Goal: Information Seeking & Learning: Learn about a topic

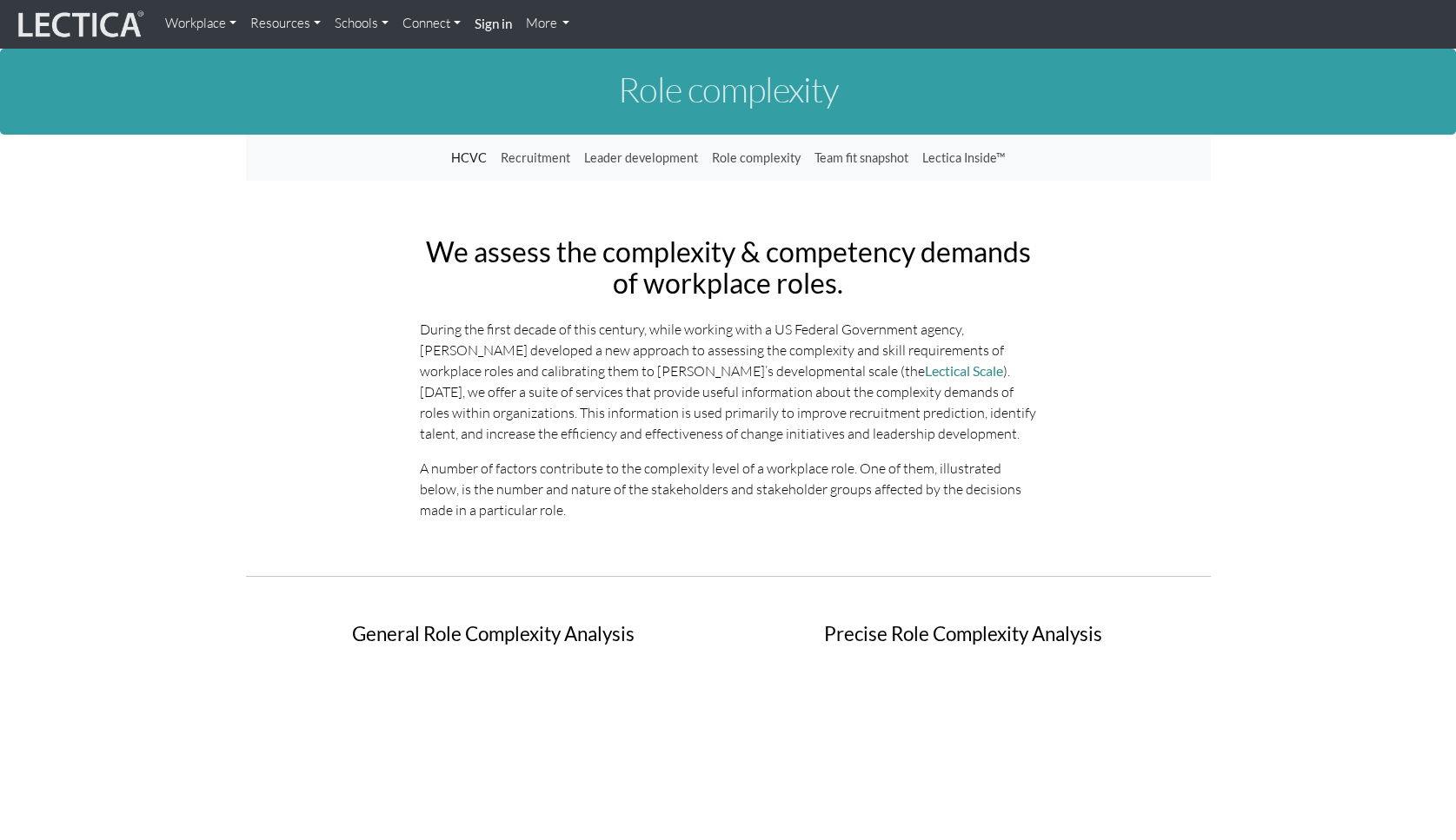
click at [301, 23] on link "Resources" at bounding box center [285, 24] width 84 height 34
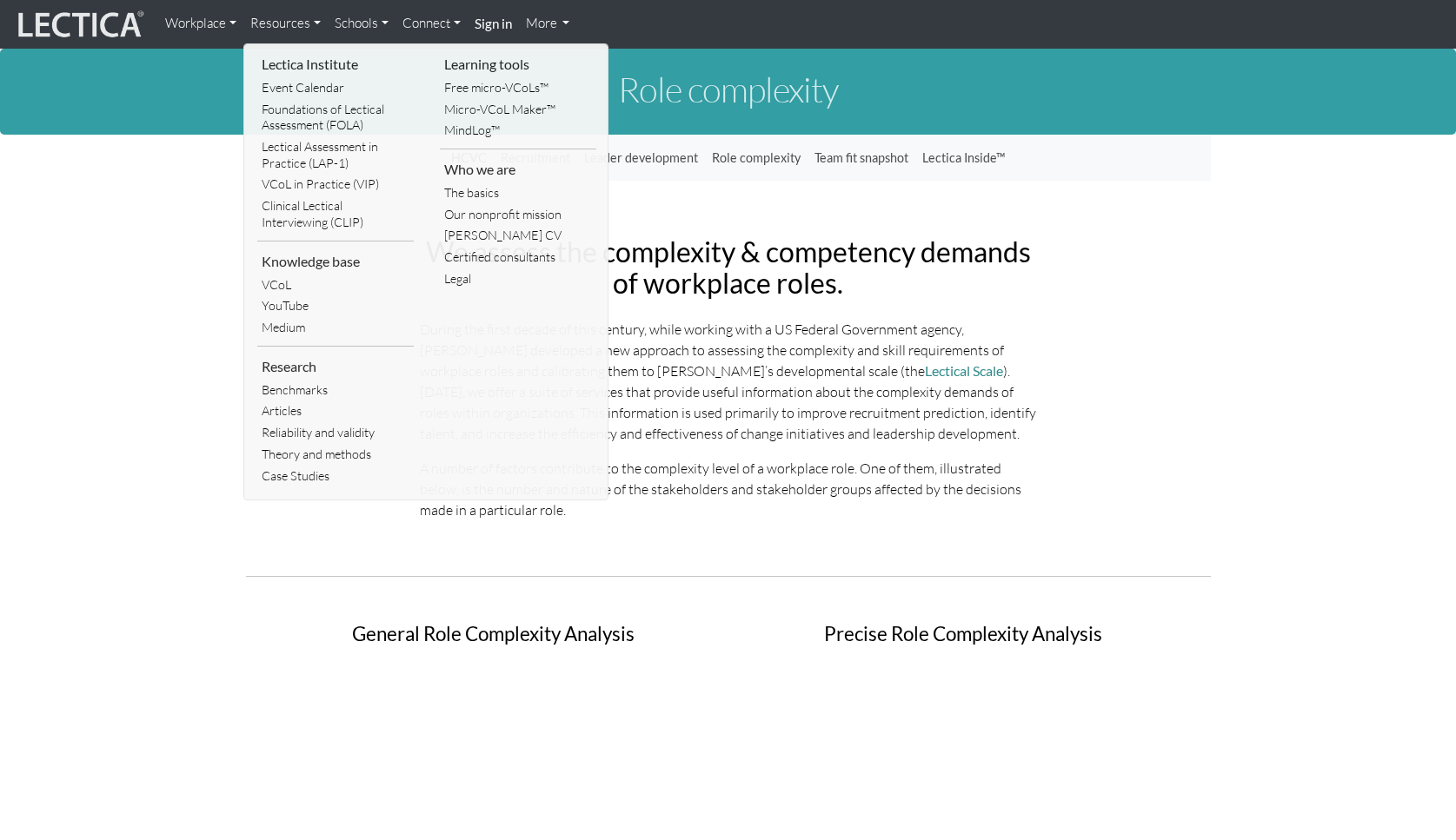
click at [291, 364] on li "Research" at bounding box center [335, 367] width 157 height 26
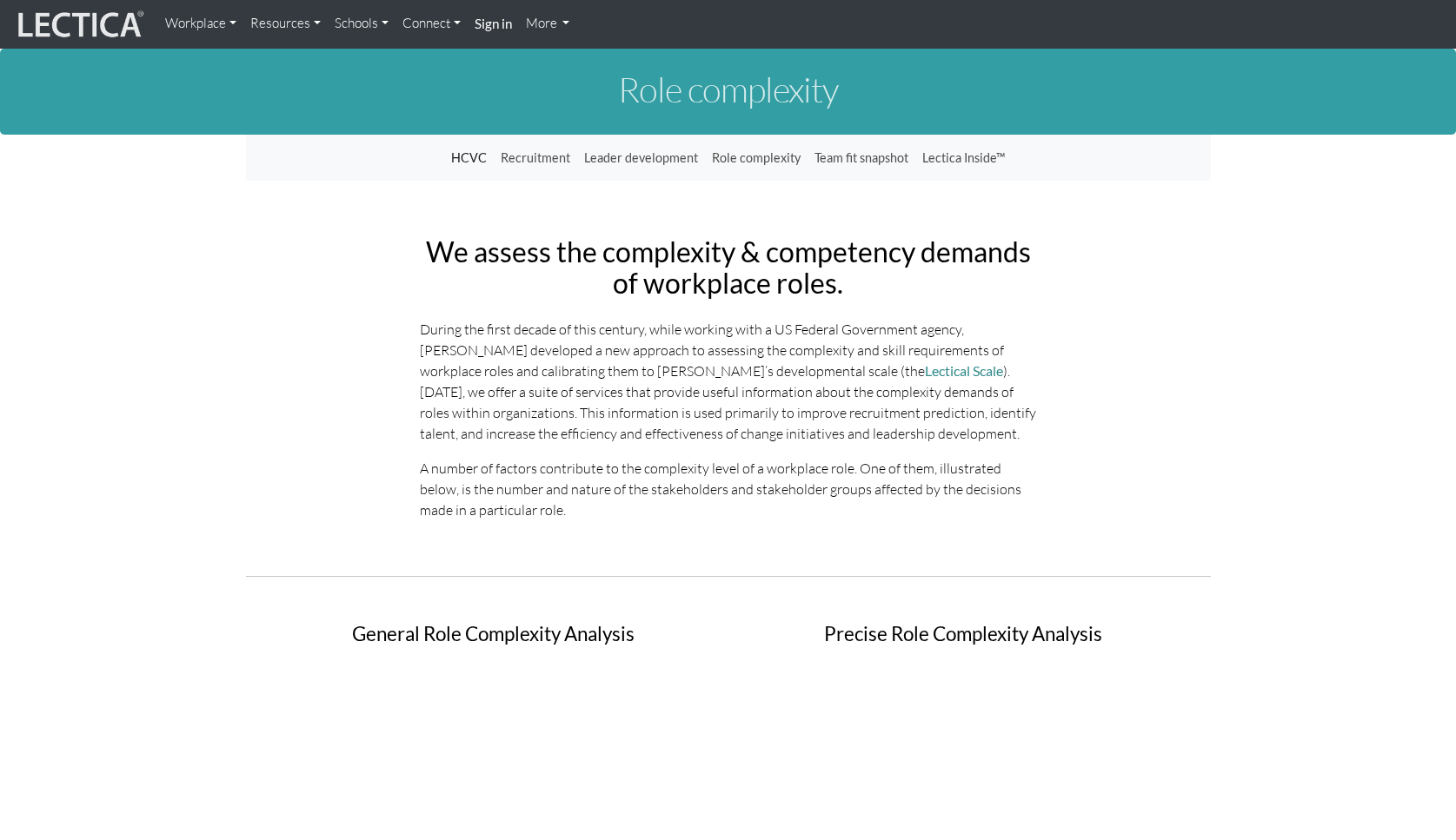
click at [302, 27] on link "Resources" at bounding box center [285, 24] width 84 height 34
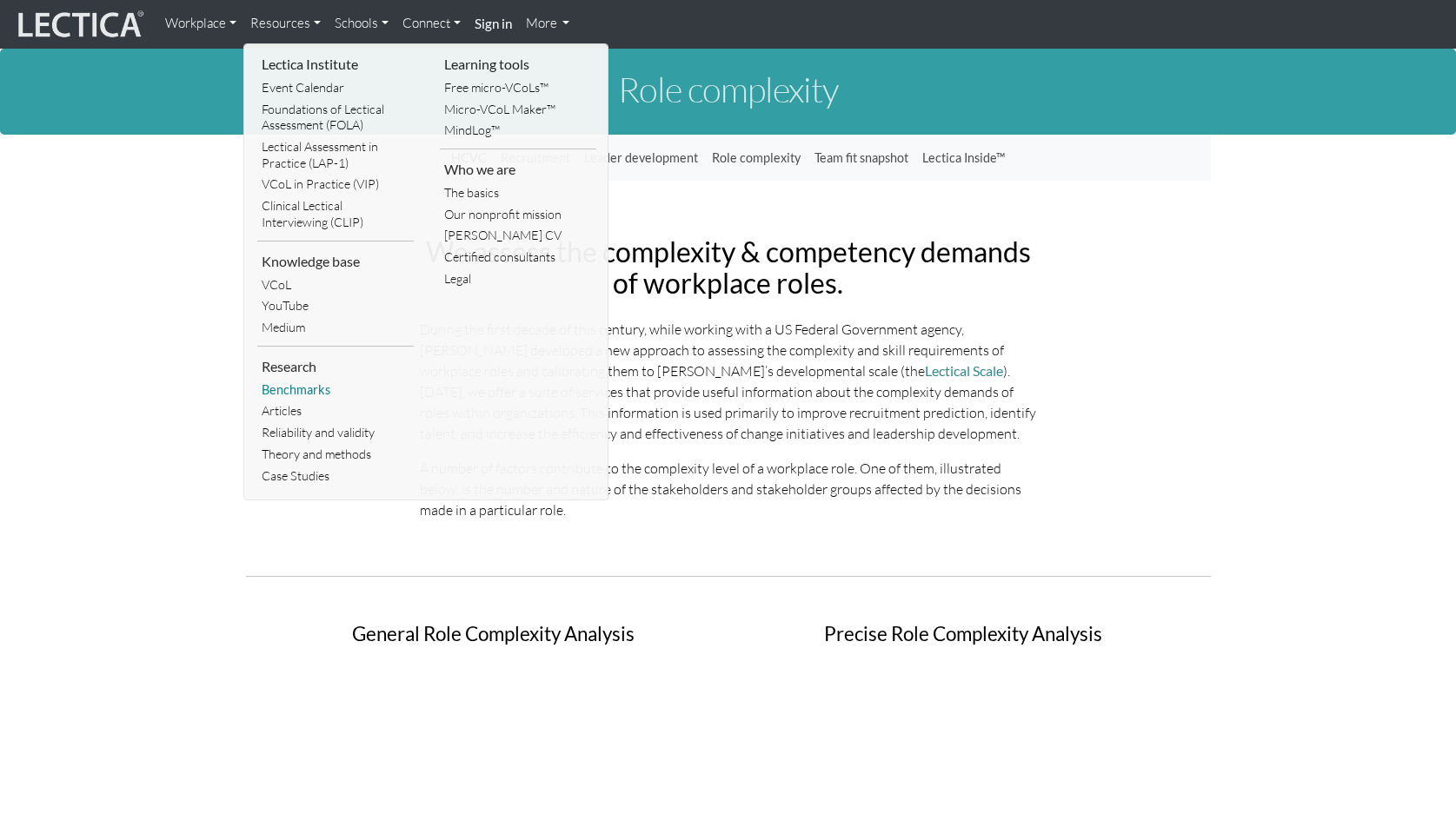
click at [291, 391] on link "Benchmarks" at bounding box center [335, 391] width 157 height 22
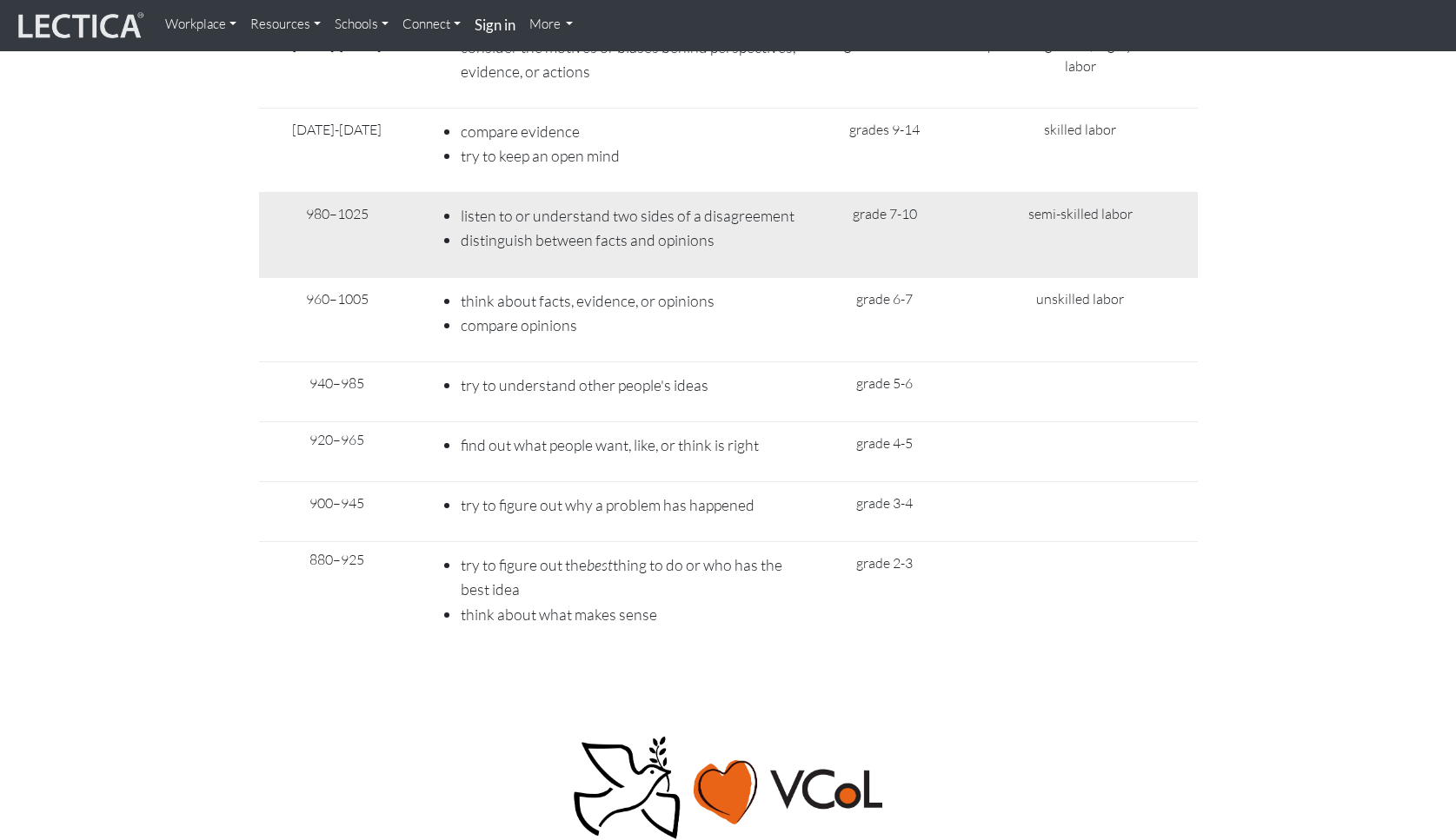
scroll to position [7439, 0]
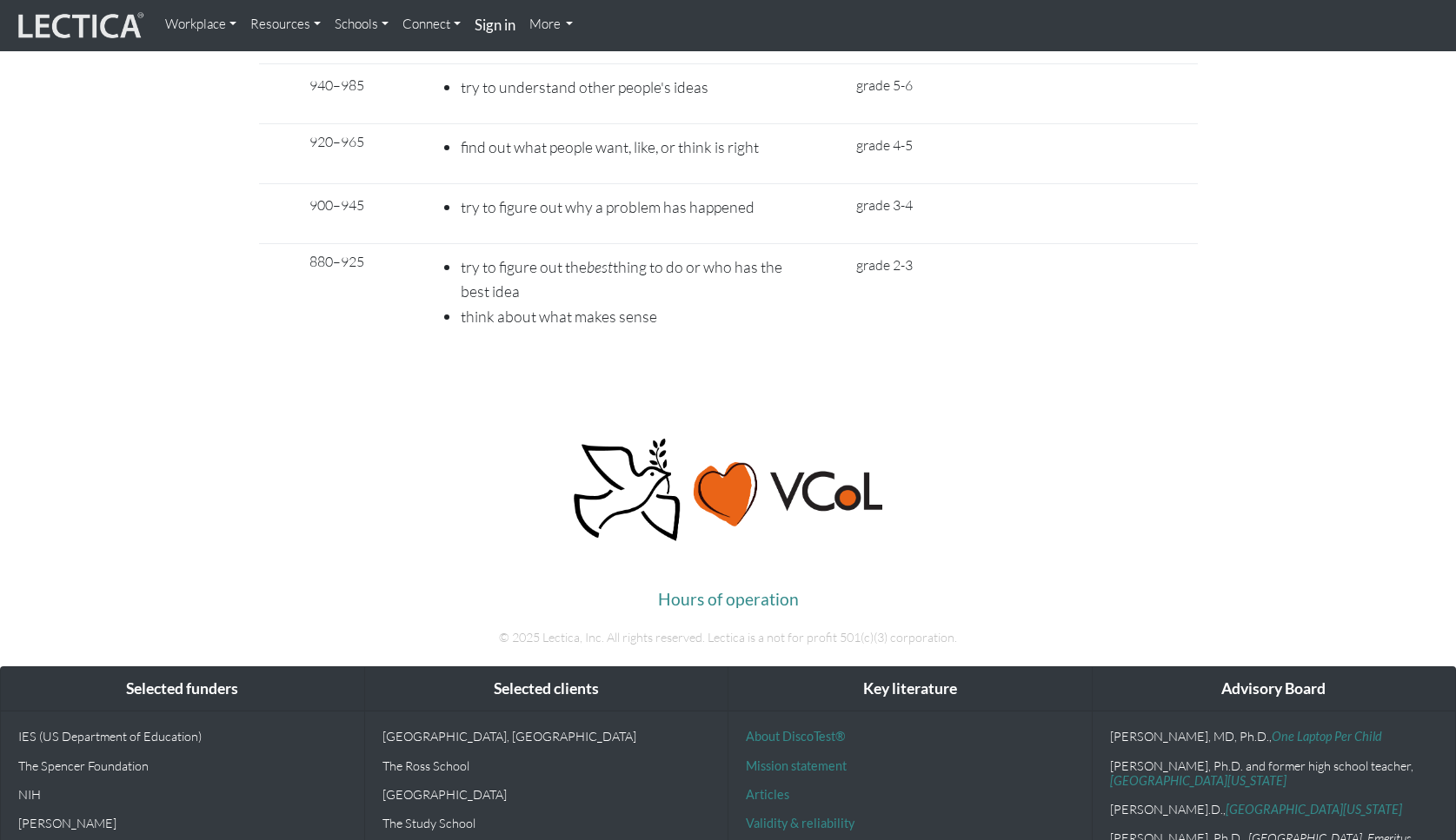
click at [319, 24] on link "Resources" at bounding box center [285, 25] width 84 height 35
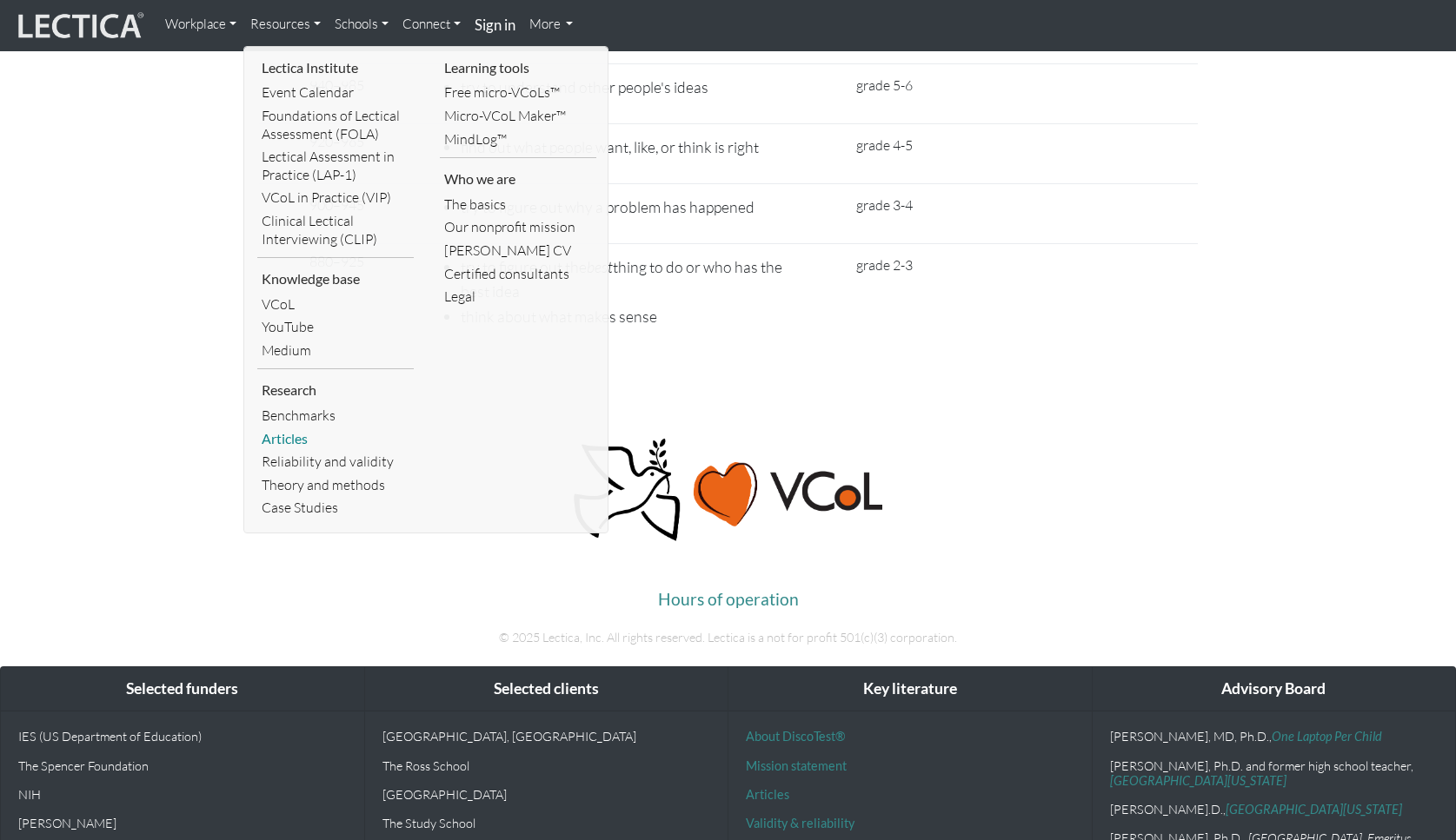
click at [283, 440] on link "Articles" at bounding box center [335, 438] width 157 height 23
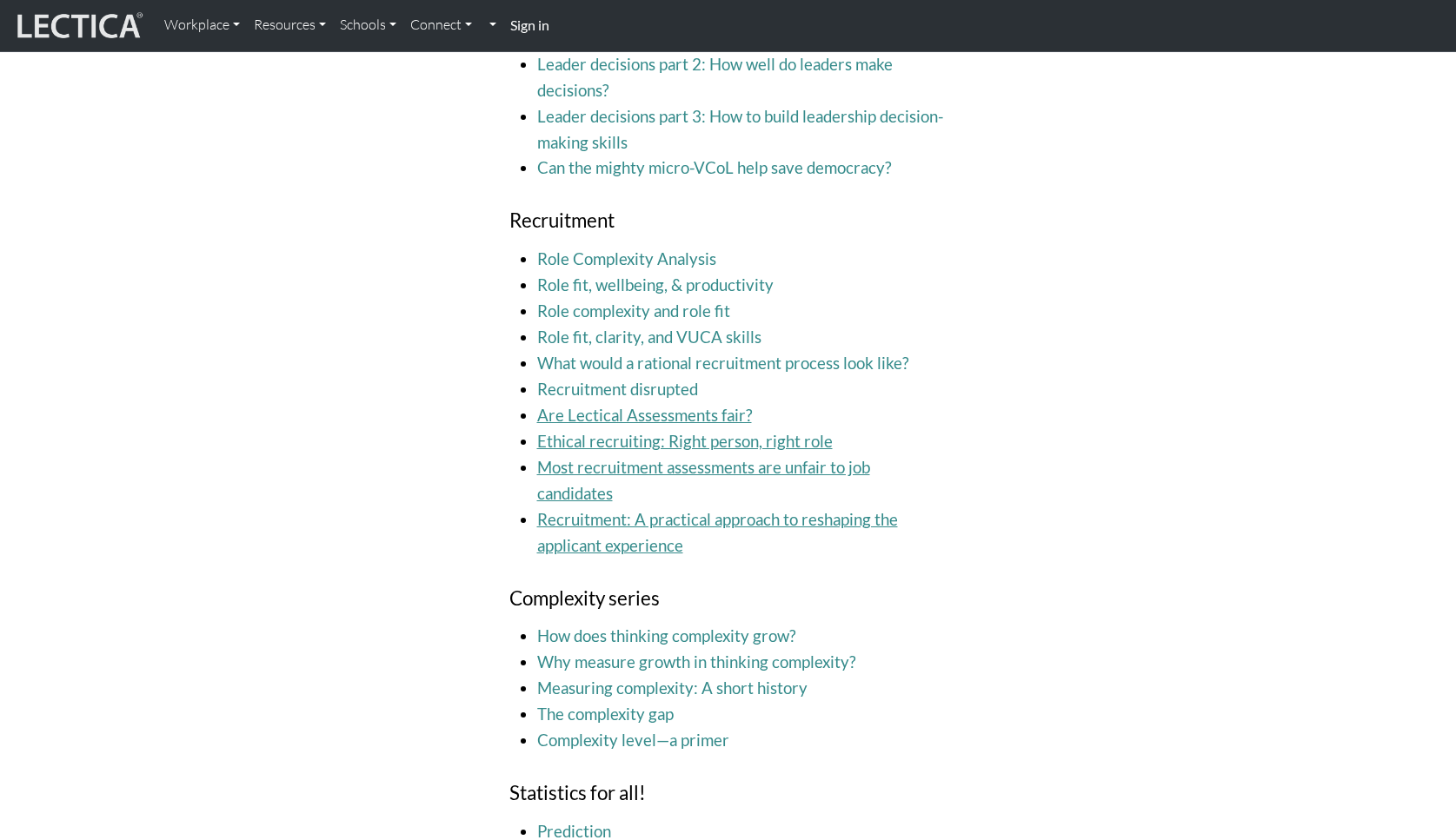
scroll to position [3651, 0]
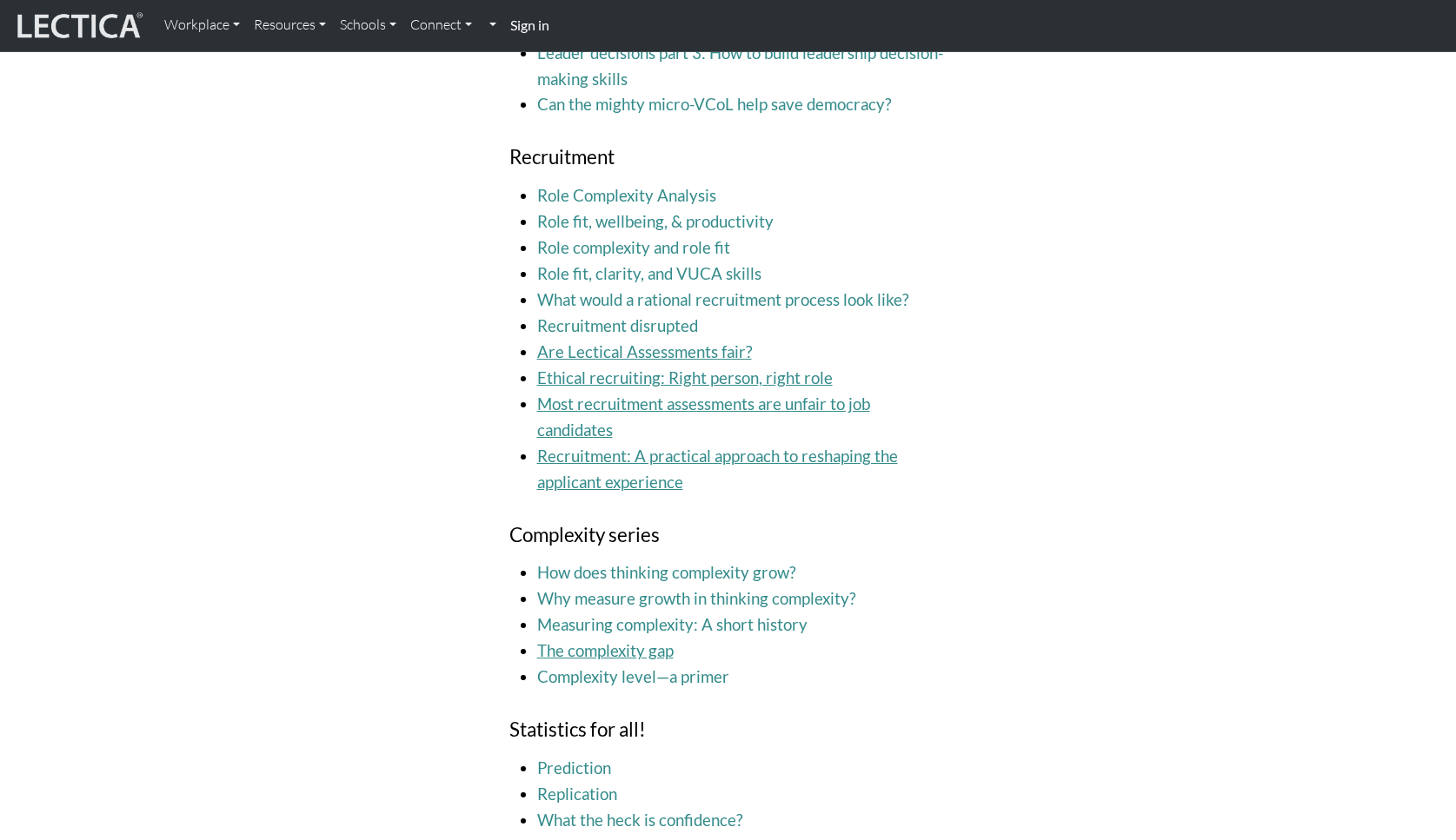
click at [644, 641] on link "The complexity gap" at bounding box center [605, 650] width 136 height 19
